Goal: Task Accomplishment & Management: Manage account settings

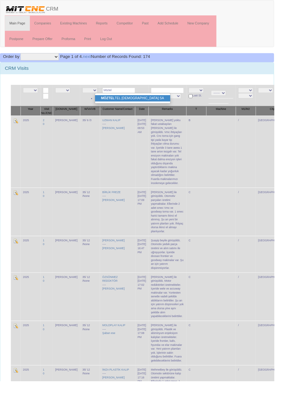
type input "Möztel"
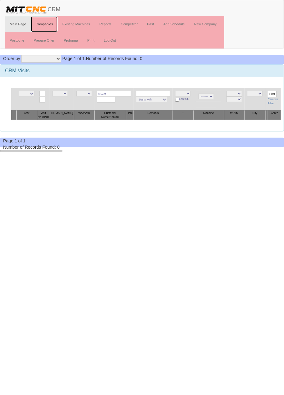
click at [46, 25] on link "Companies" at bounding box center [44, 24] width 27 height 16
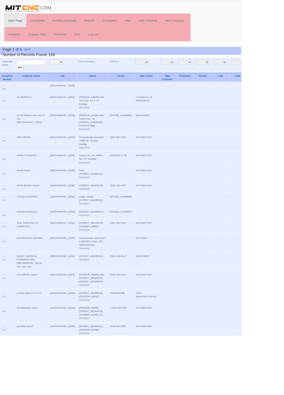
click at [44, 72] on input "text" at bounding box center [37, 73] width 34 height 6
type input "Möztel"
click at [20, 76] on input "filter" at bounding box center [24, 79] width 8 height 7
